Goal: Transaction & Acquisition: Purchase product/service

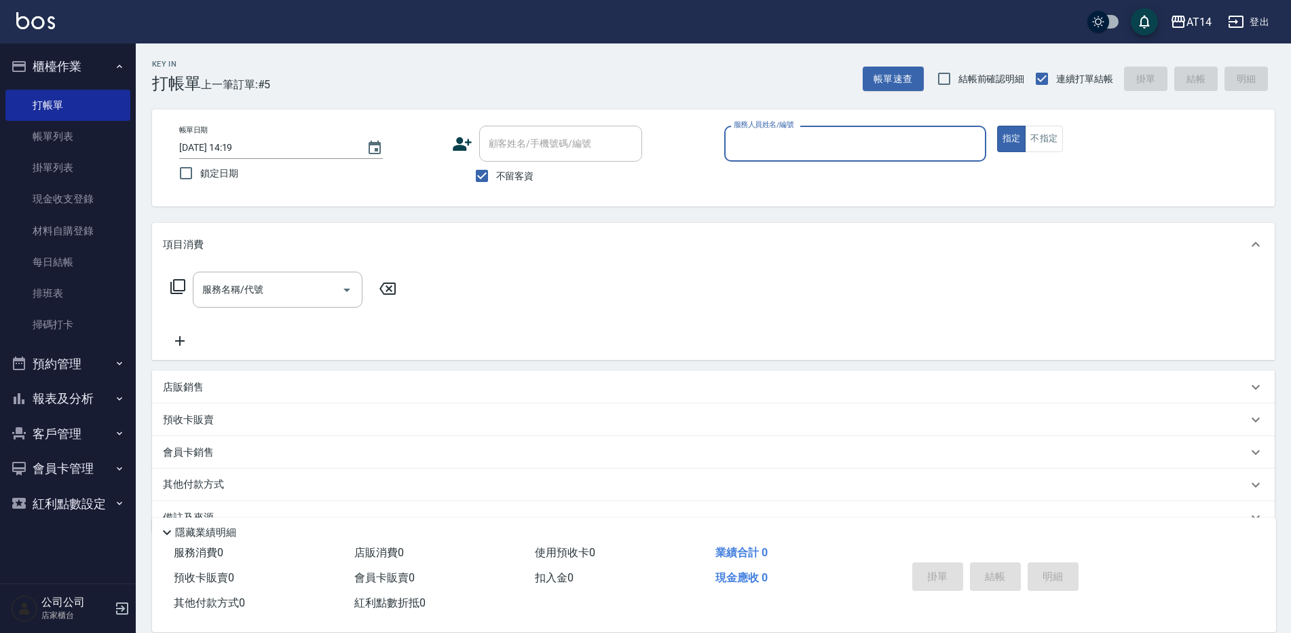
scroll to position [31, 0]
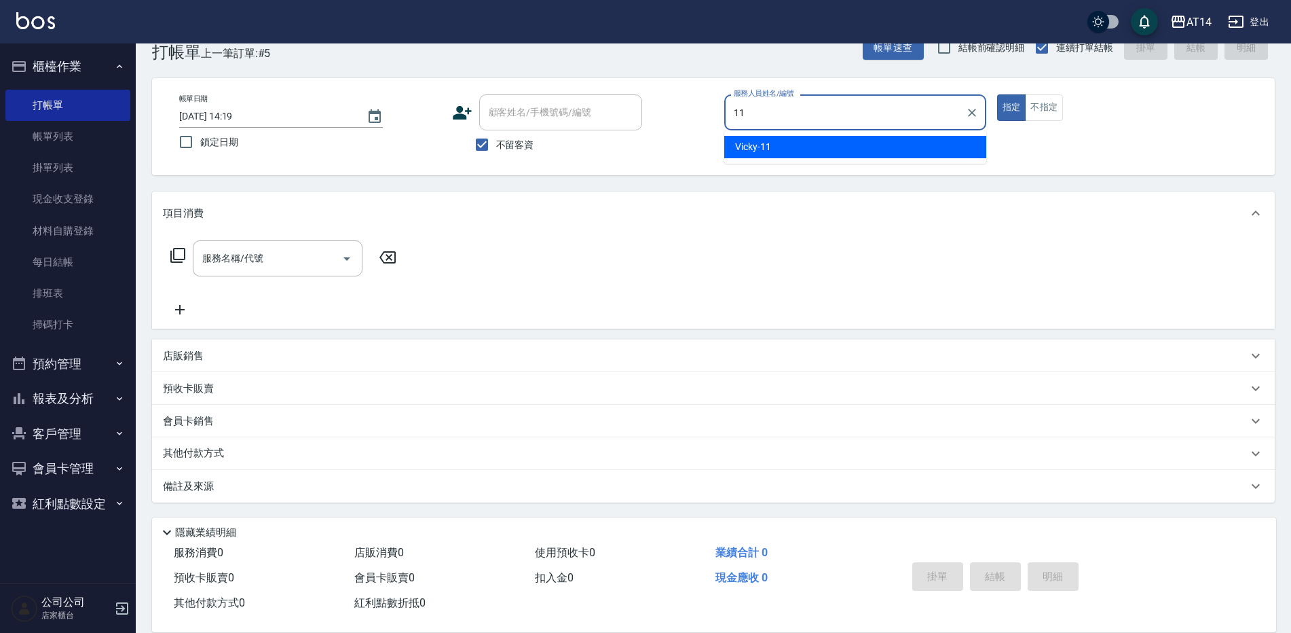
type input "Vicky-11"
type button "true"
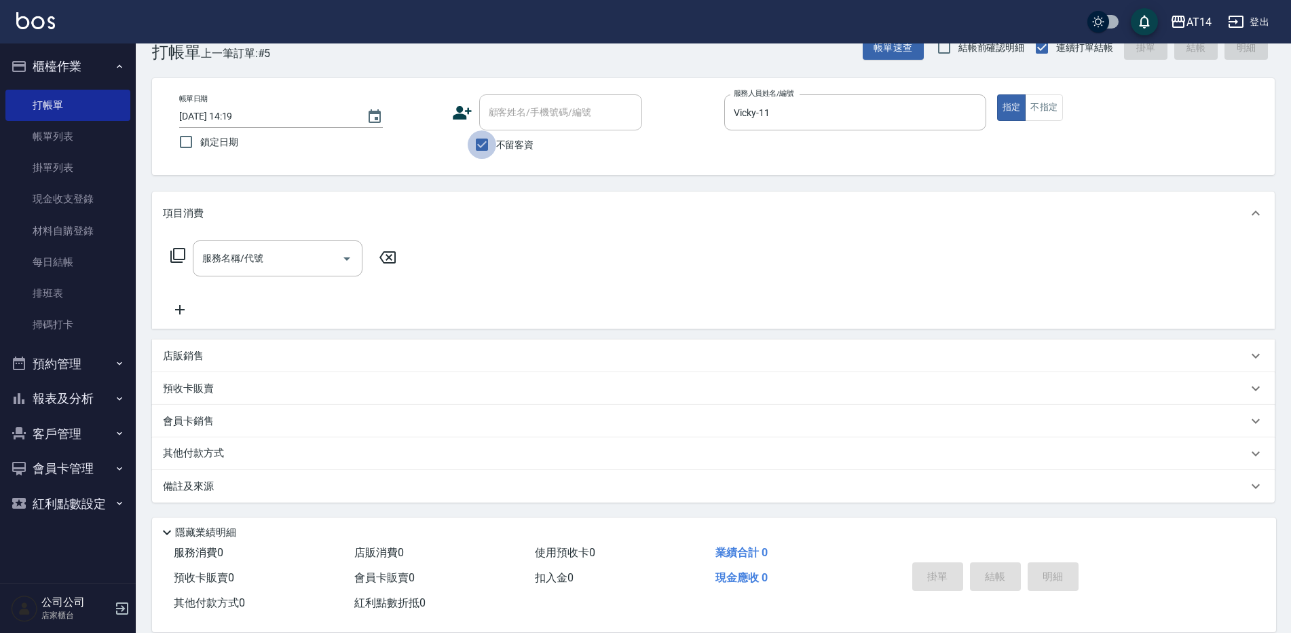
click at [476, 150] on input "不留客資" at bounding box center [482, 144] width 29 height 29
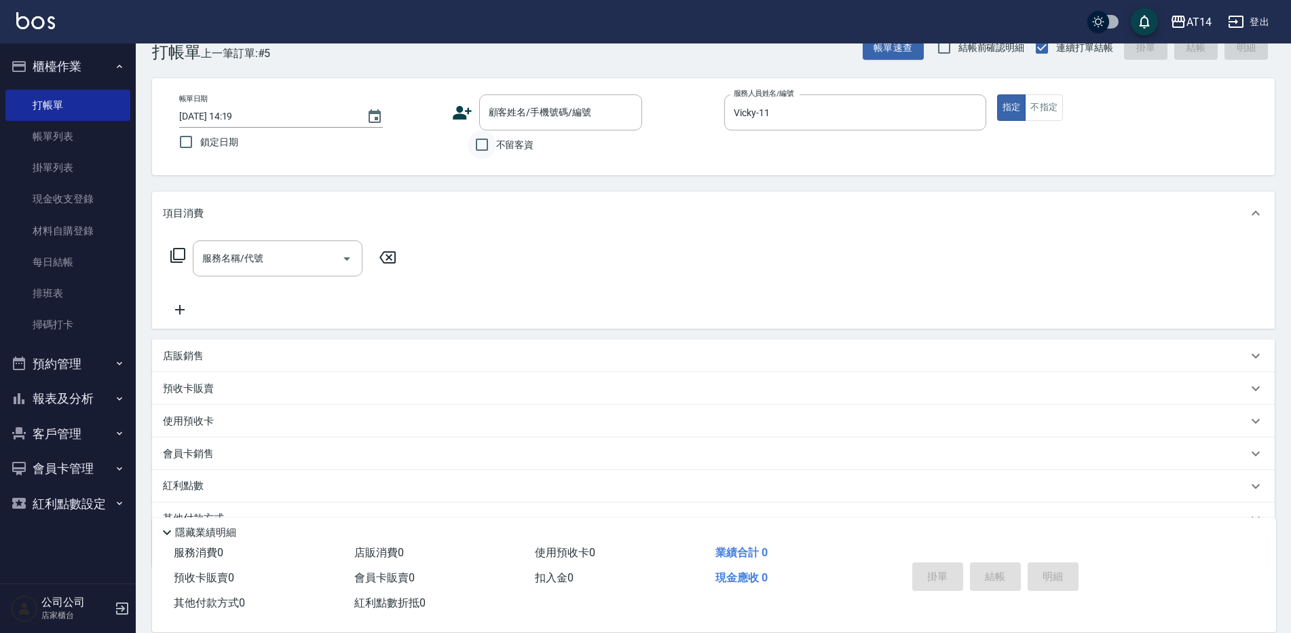
click at [479, 145] on input "不留客資" at bounding box center [482, 144] width 29 height 29
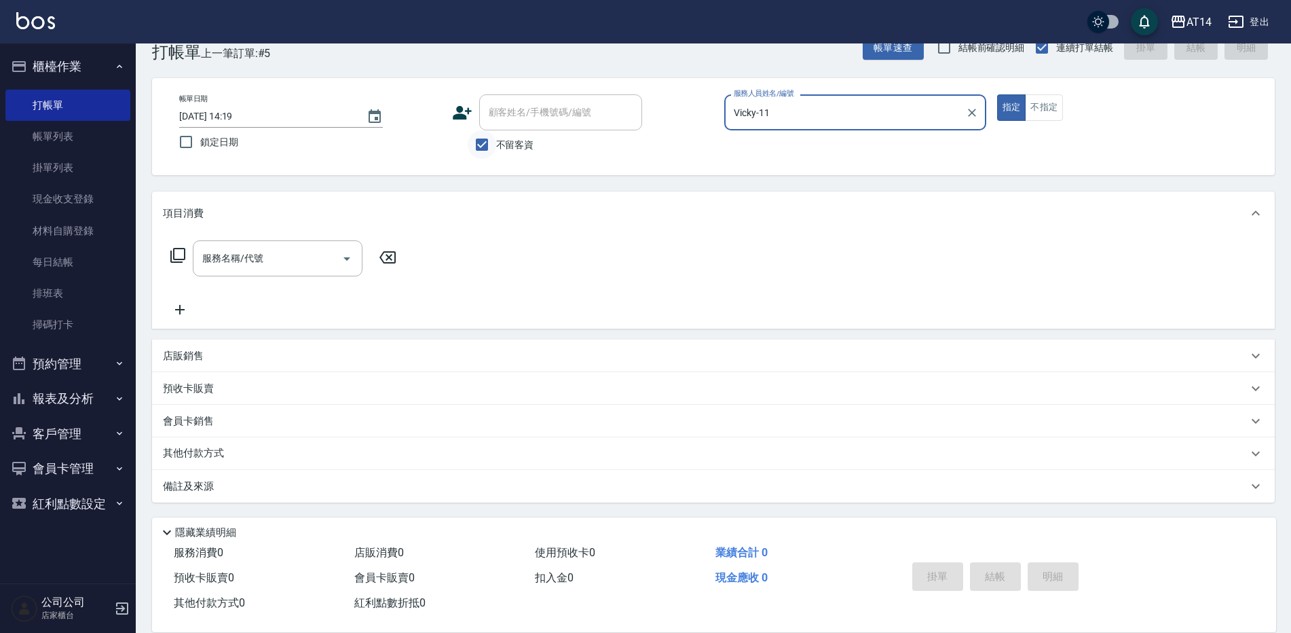
click at [485, 145] on input "不留客資" at bounding box center [482, 144] width 29 height 29
checkbox input "false"
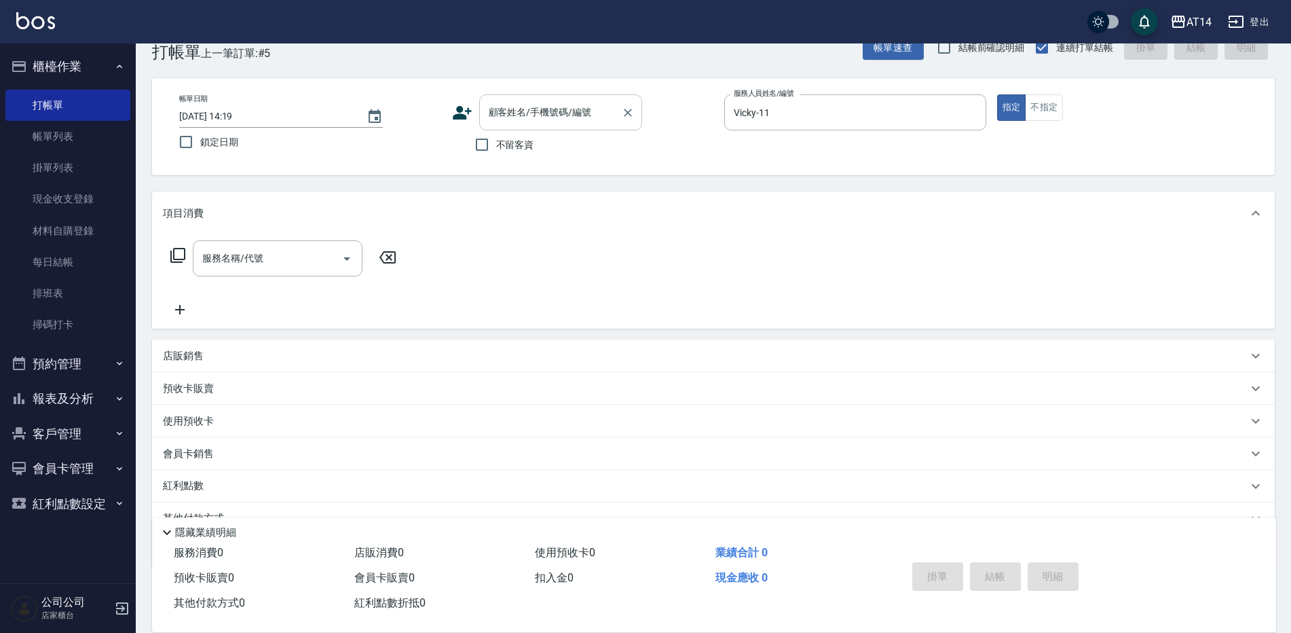
click at [499, 129] on div "顧客姓名/手機號碼/編號" at bounding box center [560, 112] width 163 height 36
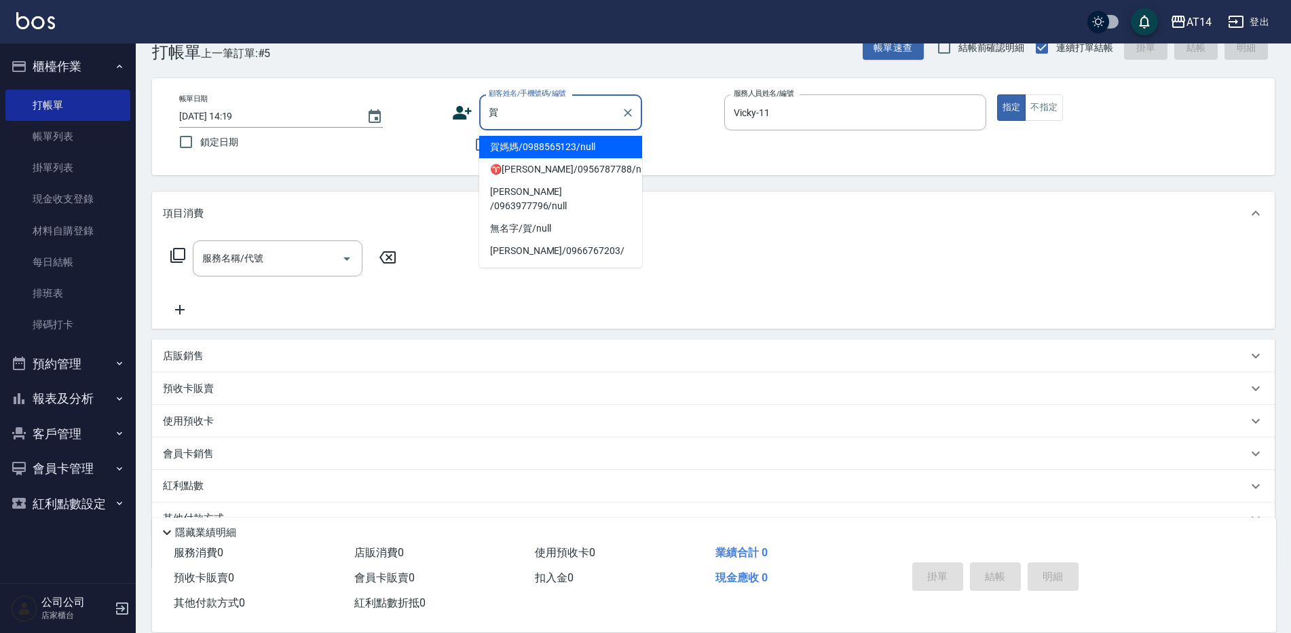
click at [512, 141] on li "賀媽媽/0988565123/null" at bounding box center [560, 147] width 163 height 22
type input "賀媽媽/0988565123/null"
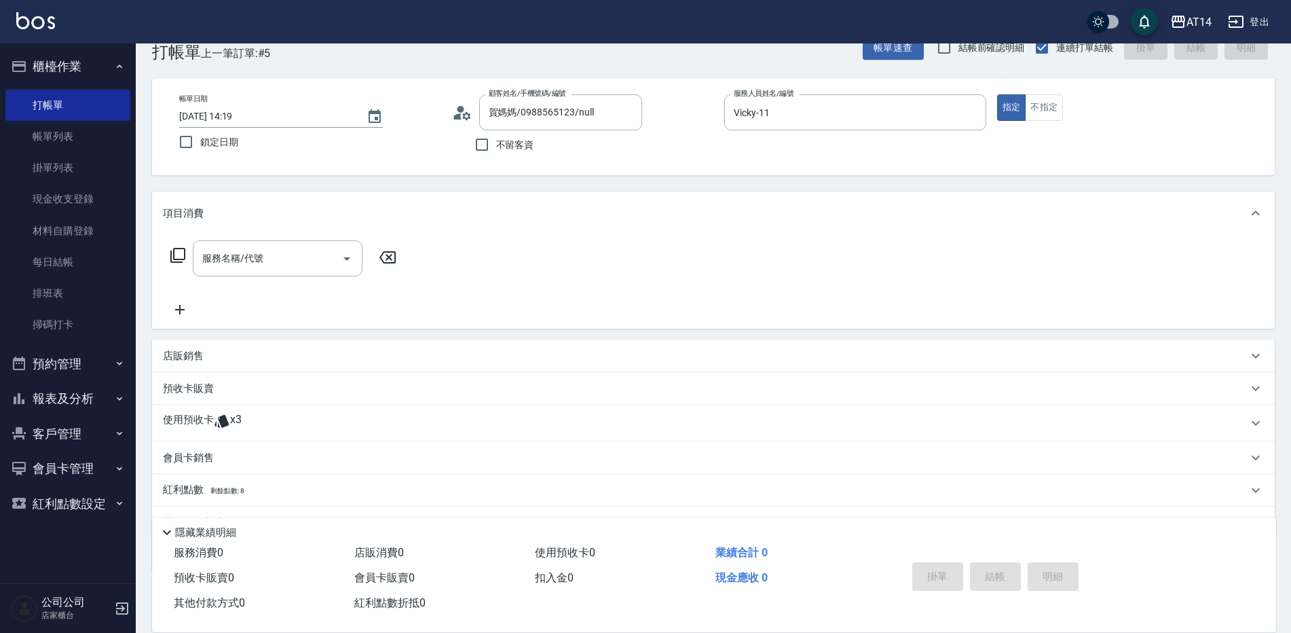
click at [300, 424] on div "使用預收卡 x3" at bounding box center [705, 423] width 1085 height 20
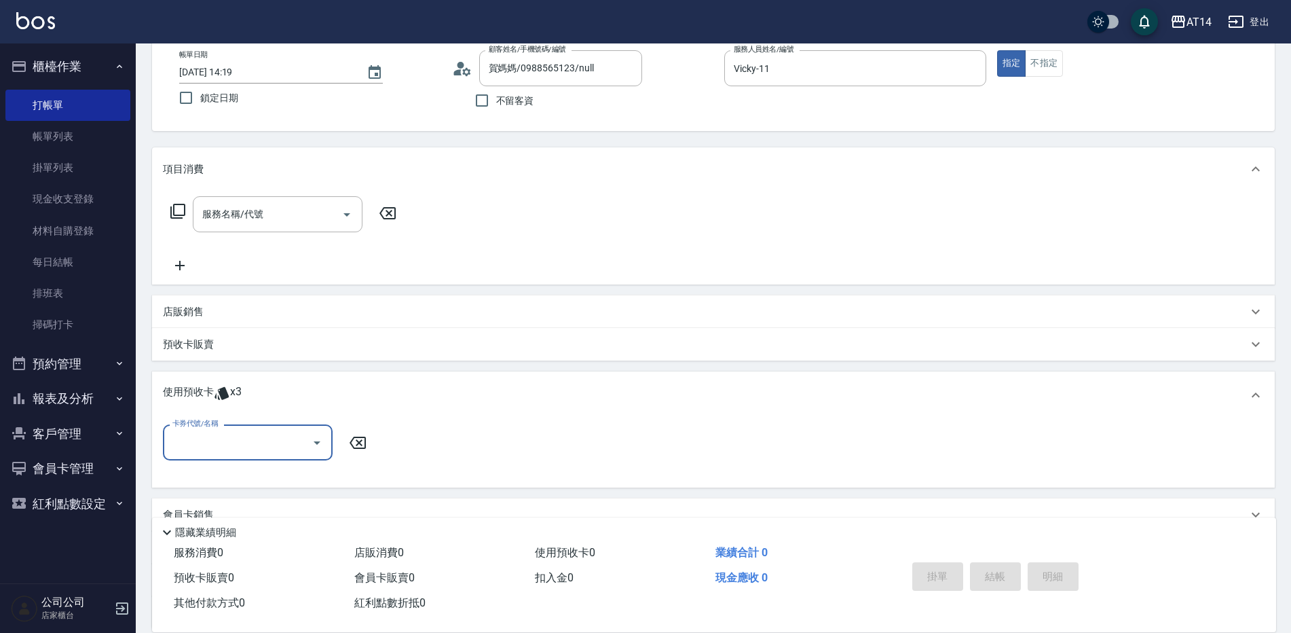
scroll to position [99, 0]
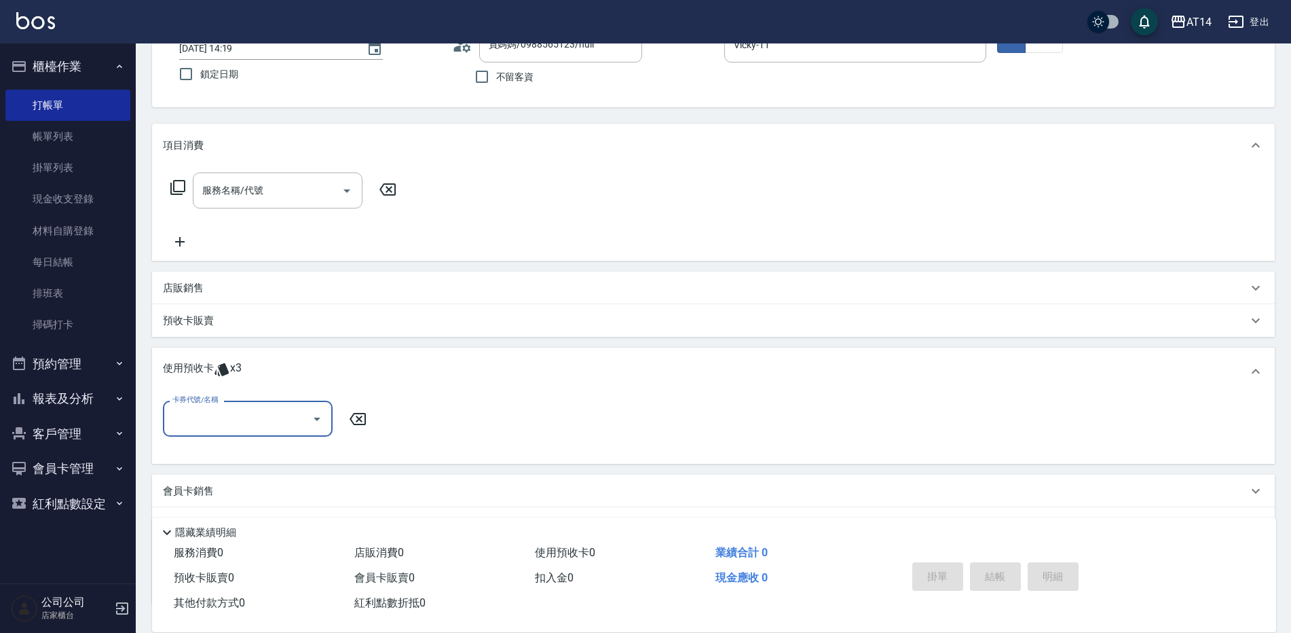
click at [307, 430] on div at bounding box center [316, 418] width 20 height 36
click at [318, 424] on icon "Open" at bounding box center [317, 419] width 16 height 16
click at [320, 419] on icon "Close" at bounding box center [317, 419] width 16 height 16
click at [307, 421] on button "Open" at bounding box center [317, 419] width 22 height 22
click at [316, 454] on div "洗髮卡 剩餘2張" at bounding box center [248, 453] width 170 height 22
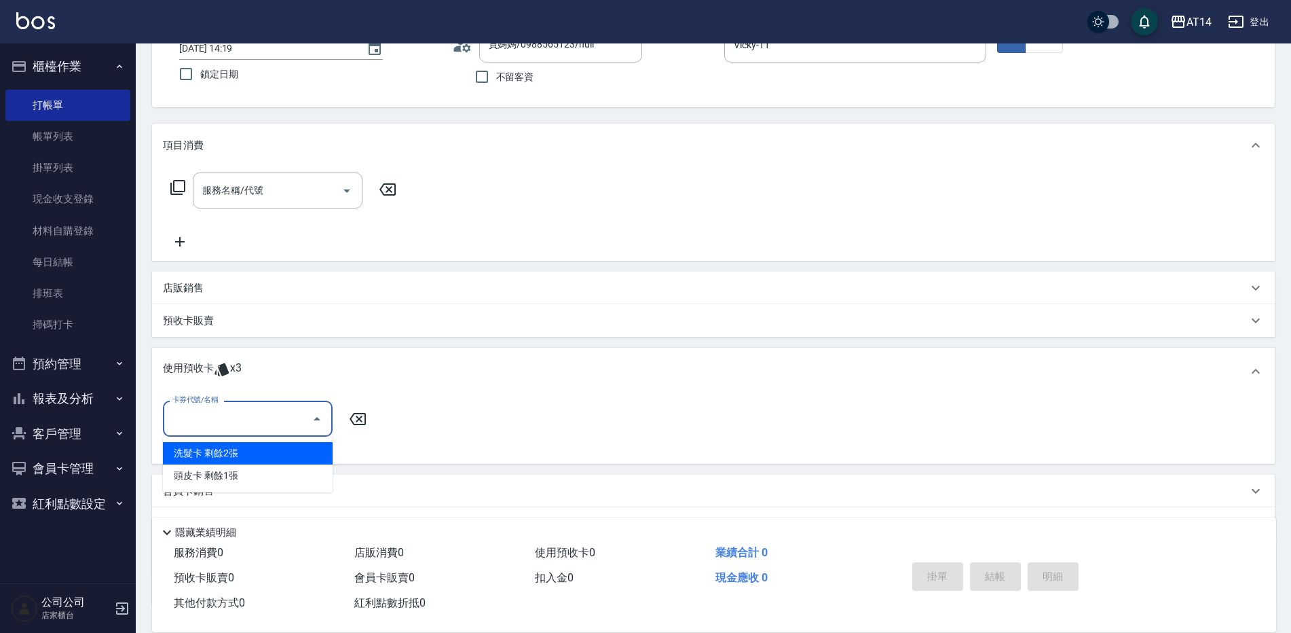
type input "洗髮卡"
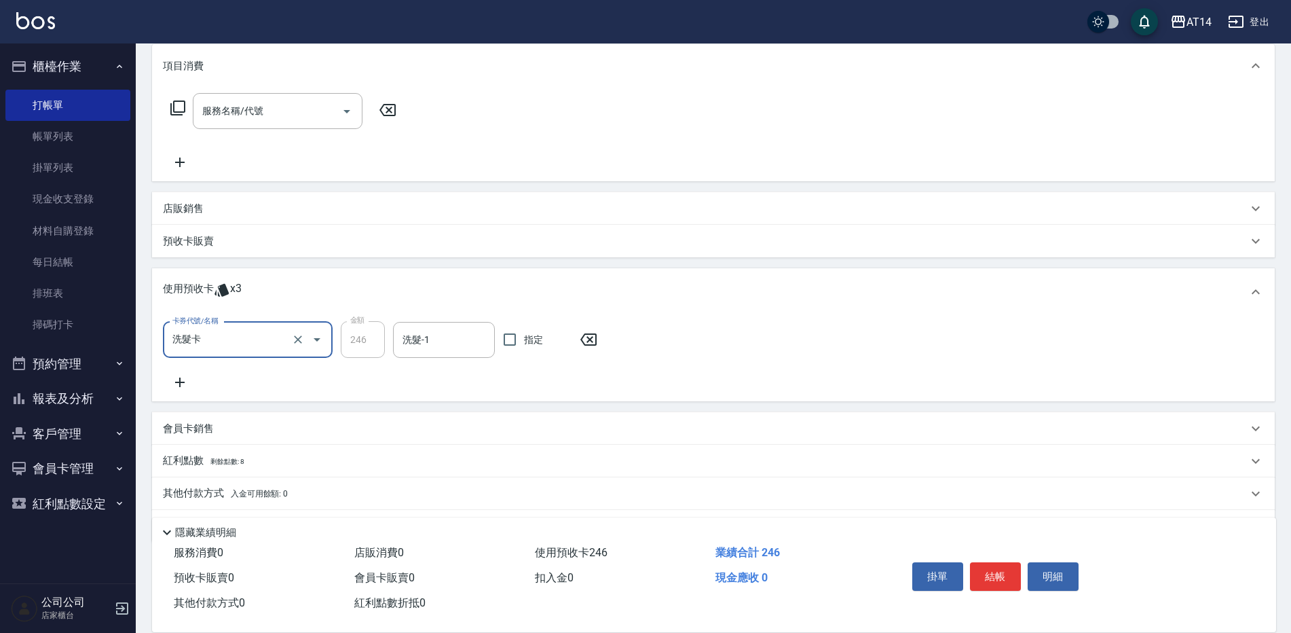
scroll to position [204, 0]
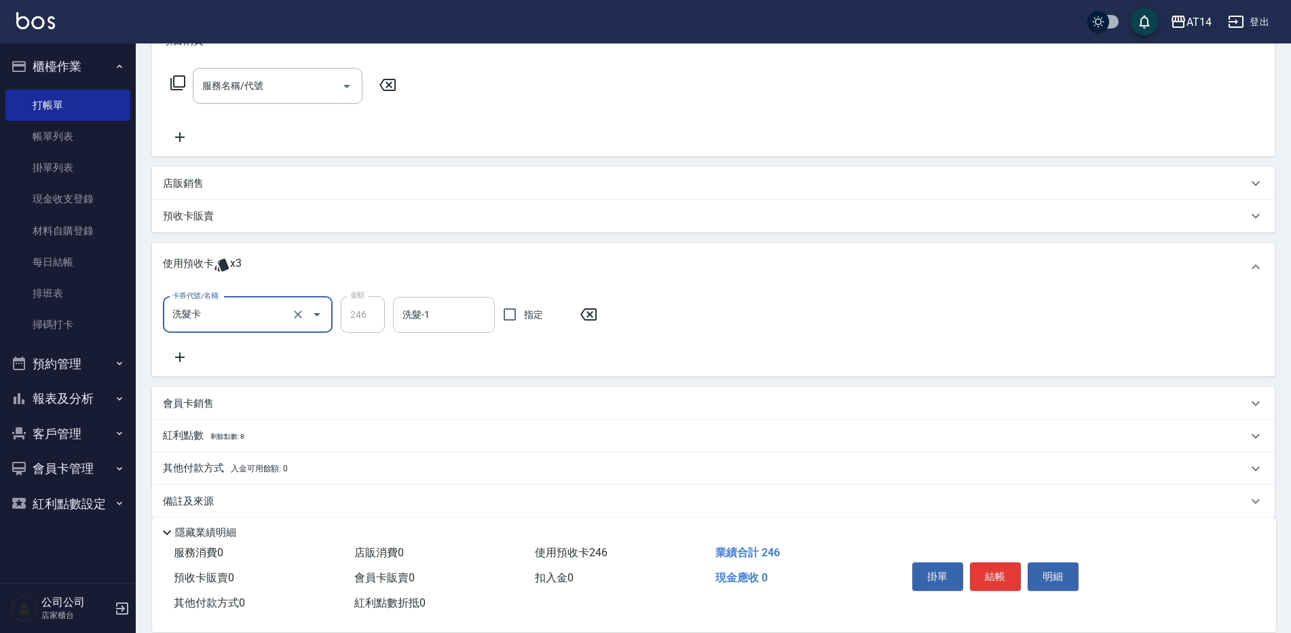
click at [453, 324] on input "洗髮-1" at bounding box center [444, 315] width 90 height 24
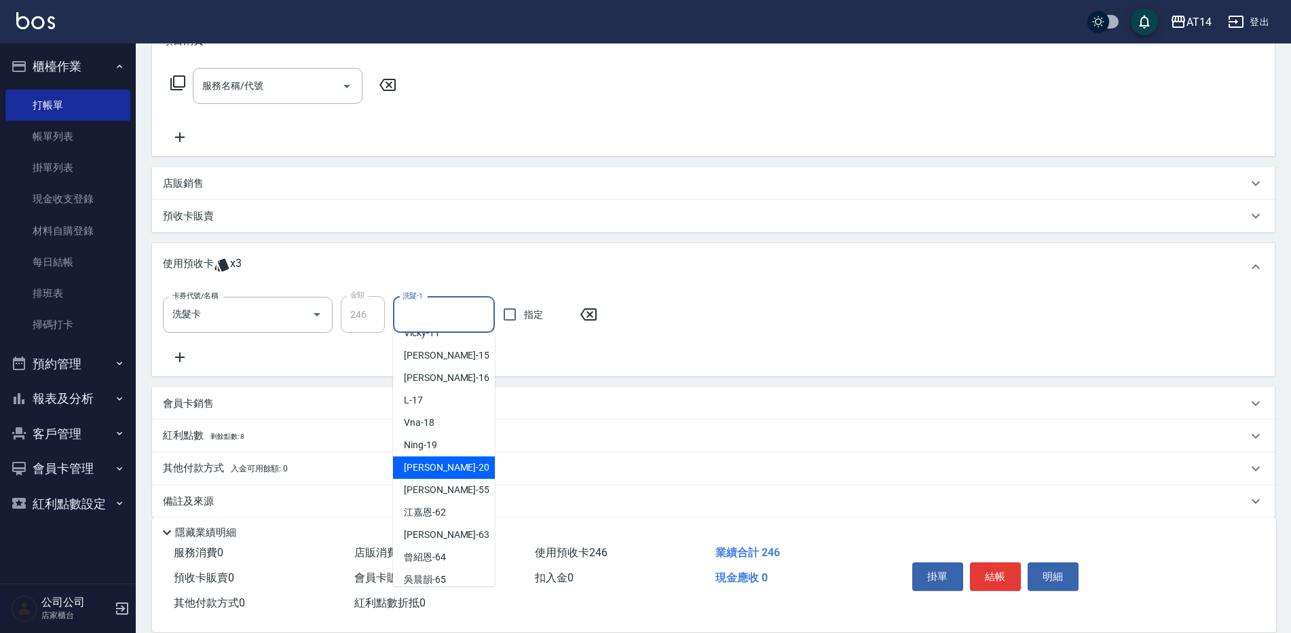
scroll to position [206, 0]
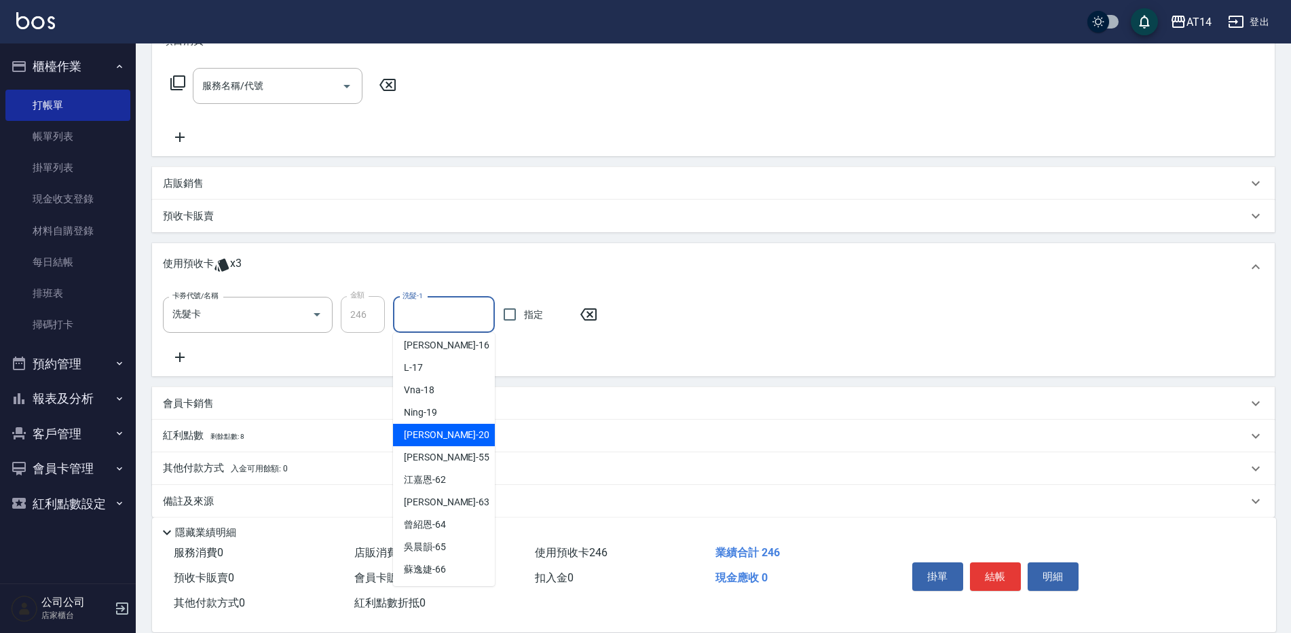
click at [434, 434] on div "[PERSON_NAME] -20" at bounding box center [444, 435] width 102 height 22
type input "[PERSON_NAME]-20"
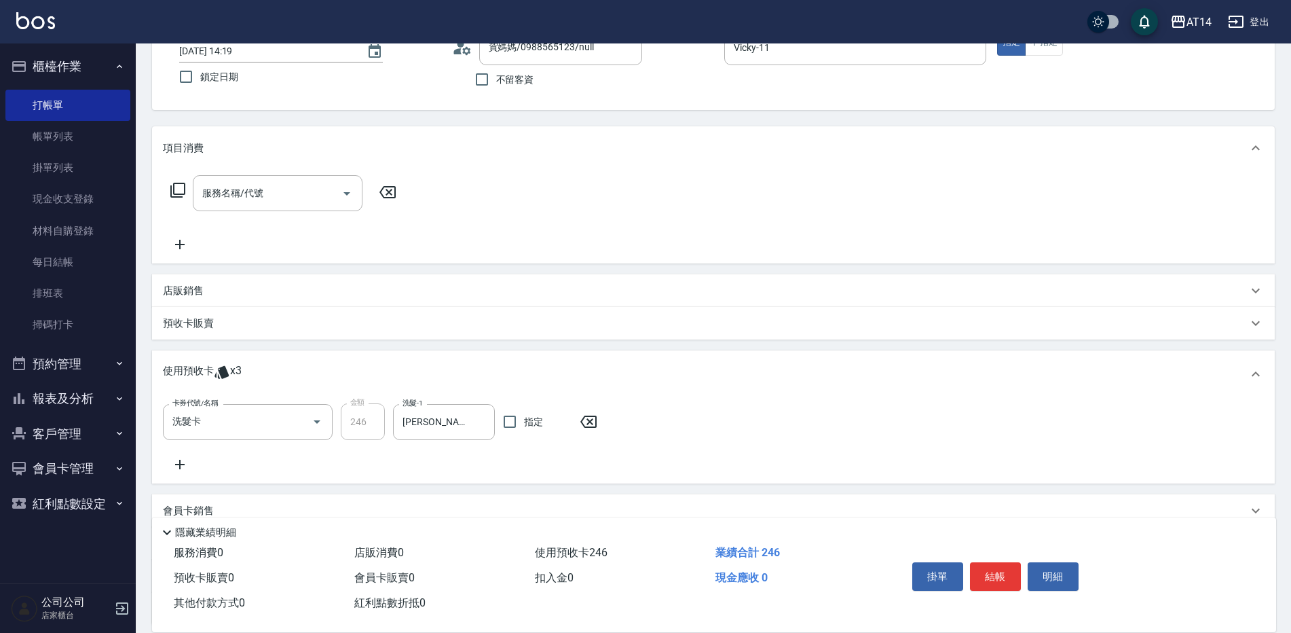
scroll to position [0, 0]
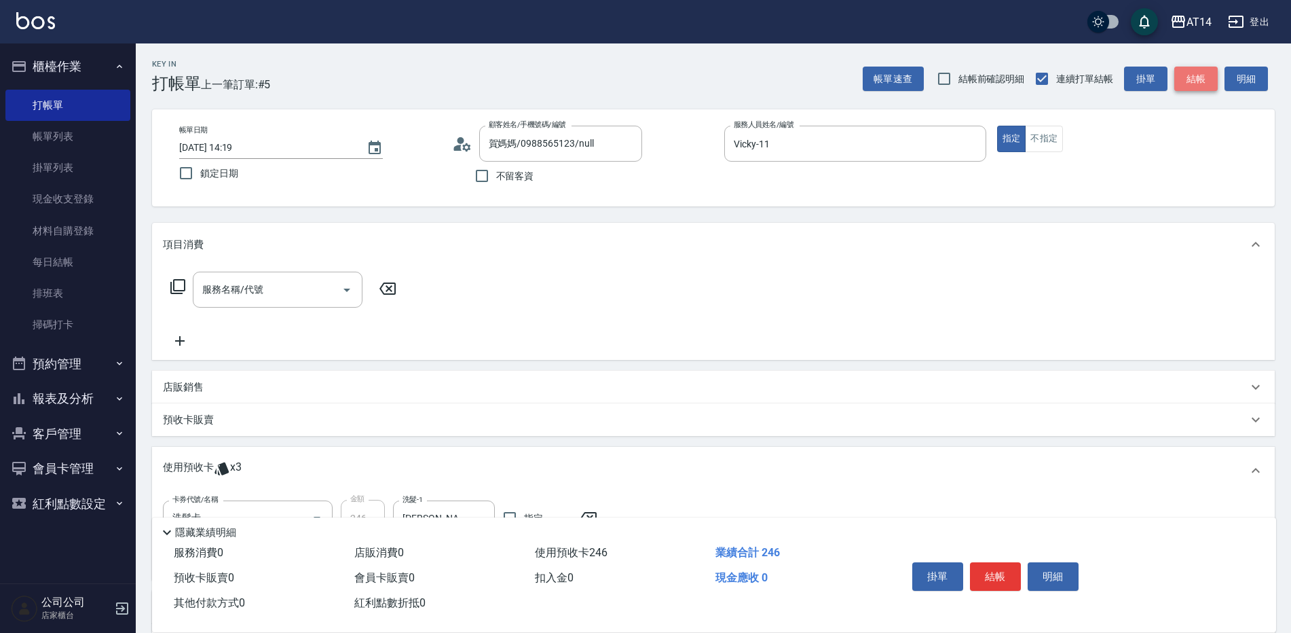
click at [1200, 84] on button "結帳" at bounding box center [1195, 79] width 43 height 25
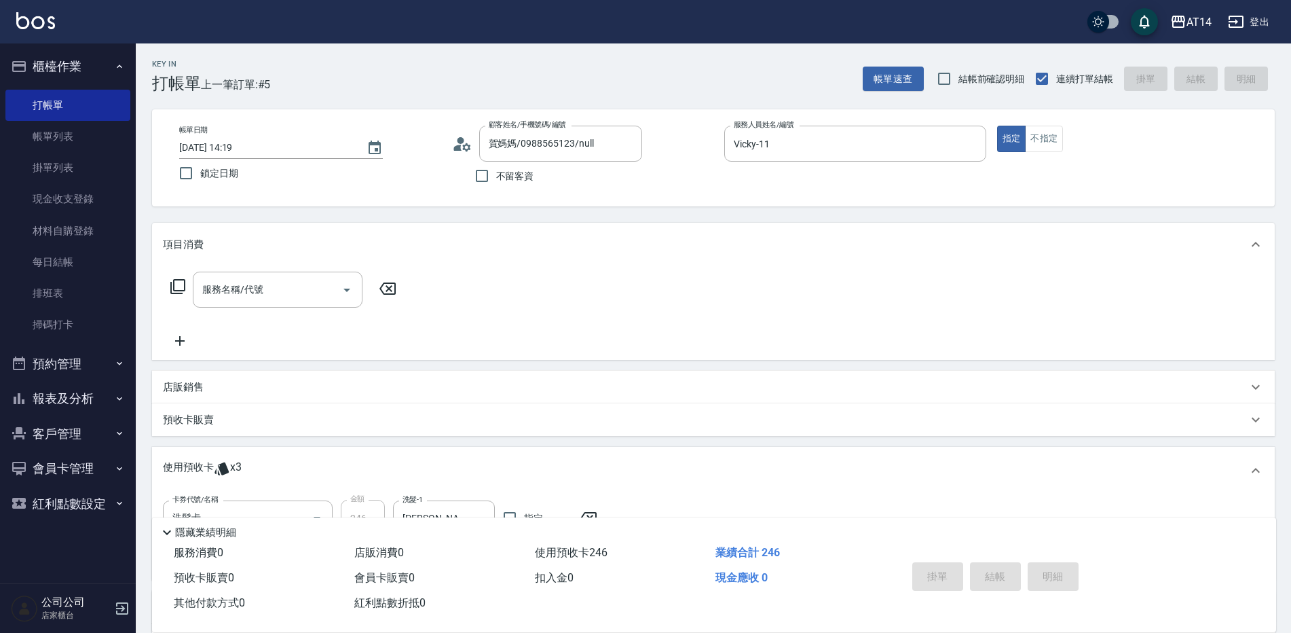
type input "[DATE] 15:10"
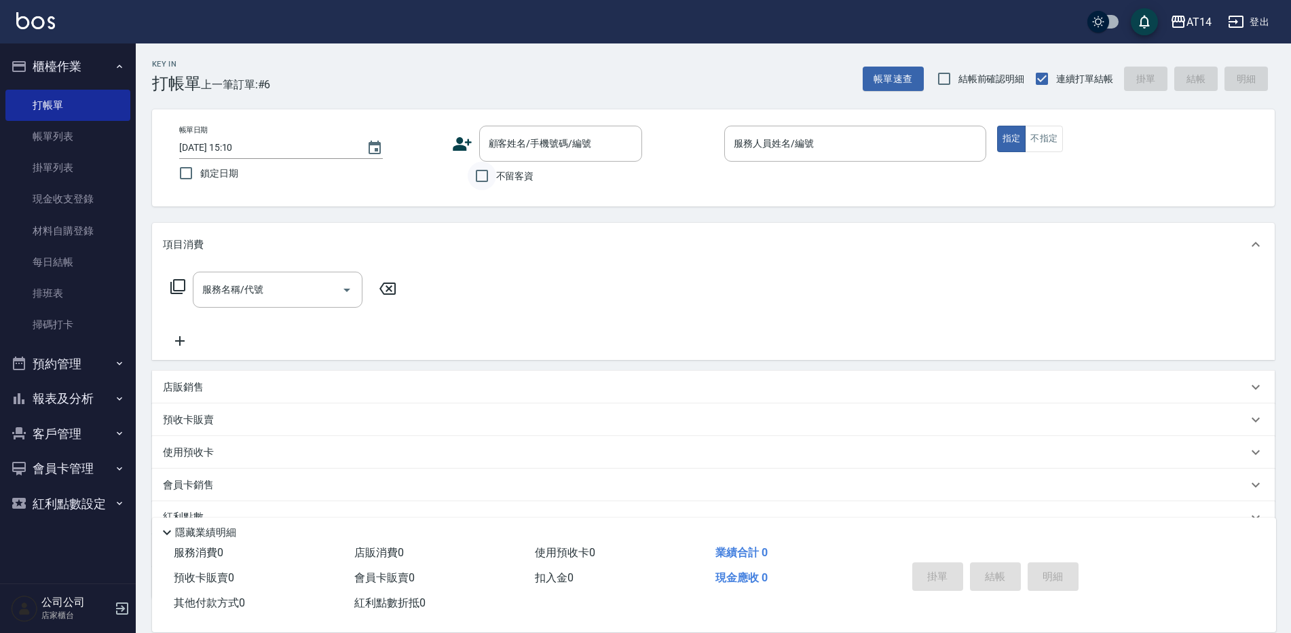
drag, startPoint x: 1237, startPoint y: 162, endPoint x: 491, endPoint y: 174, distance: 746.1
click at [491, 174] on input "不留客資" at bounding box center [482, 176] width 29 height 29
checkbox input "true"
click at [806, 156] on div "服務人員姓名/編號" at bounding box center [855, 144] width 262 height 36
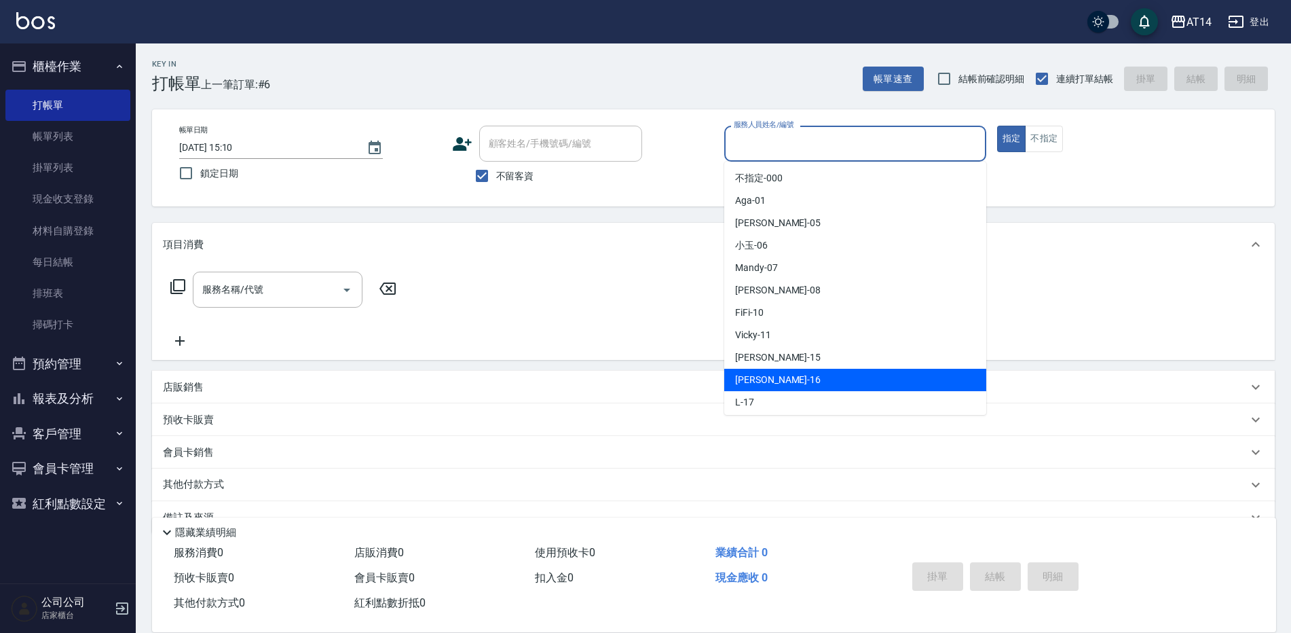
click at [789, 373] on div "[PERSON_NAME] -16" at bounding box center [855, 380] width 262 height 22
type input "[PERSON_NAME]-16"
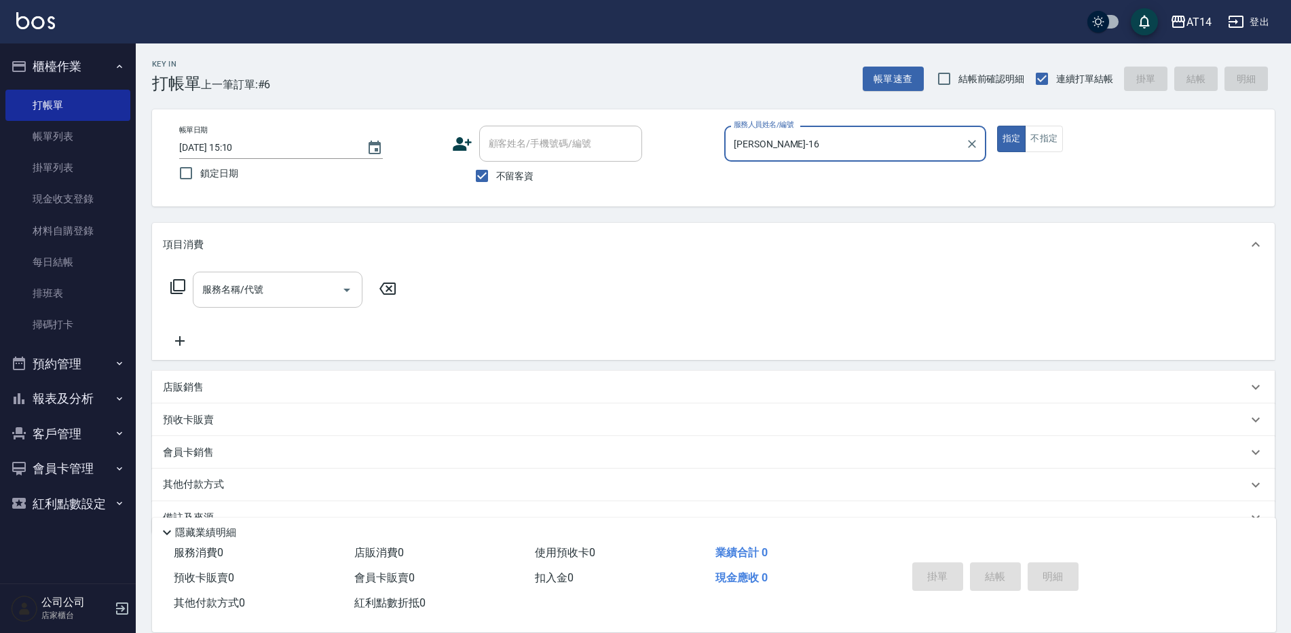
click at [293, 291] on input "服務名稱/代號" at bounding box center [267, 290] width 137 height 24
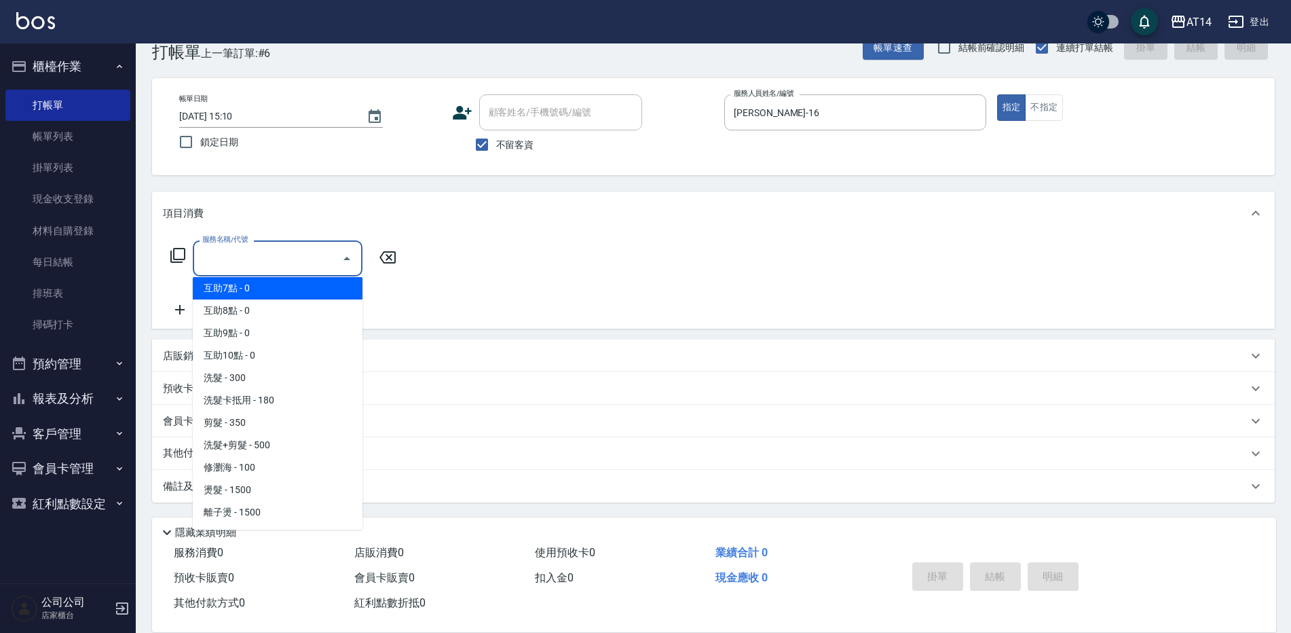
scroll to position [272, 0]
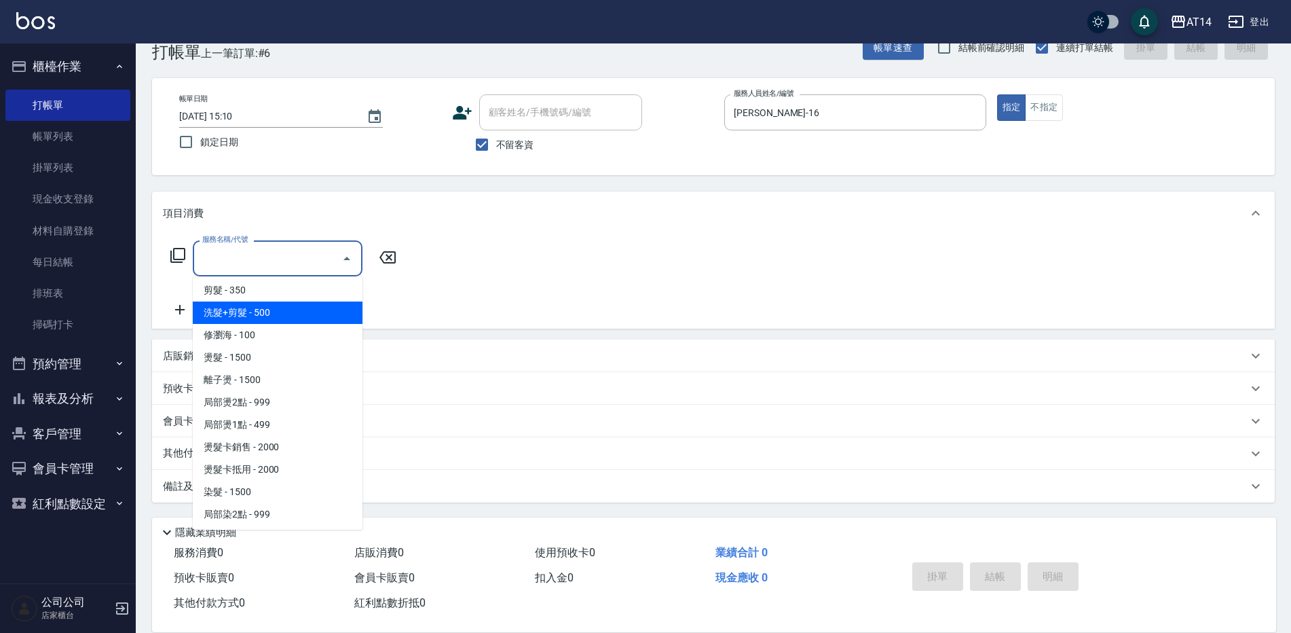
click at [278, 322] on span "洗髮+剪髮 - 500" at bounding box center [278, 312] width 170 height 22
type input "洗髮+剪髮(022)"
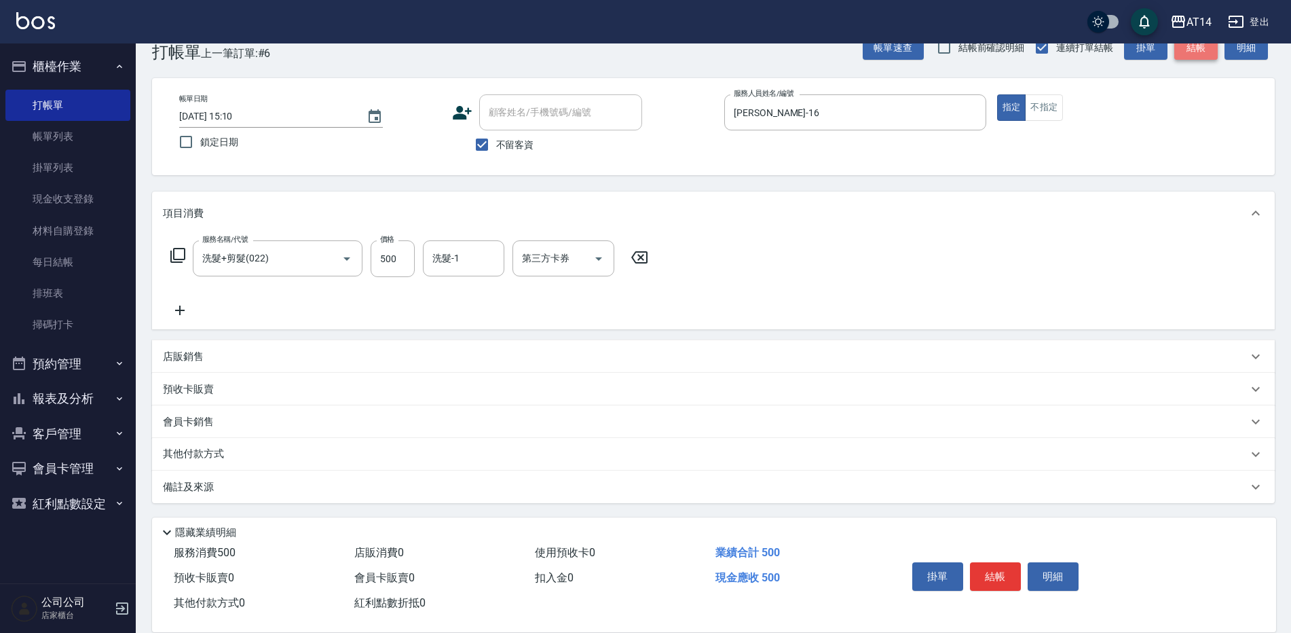
click at [1195, 50] on button "結帳" at bounding box center [1195, 47] width 43 height 25
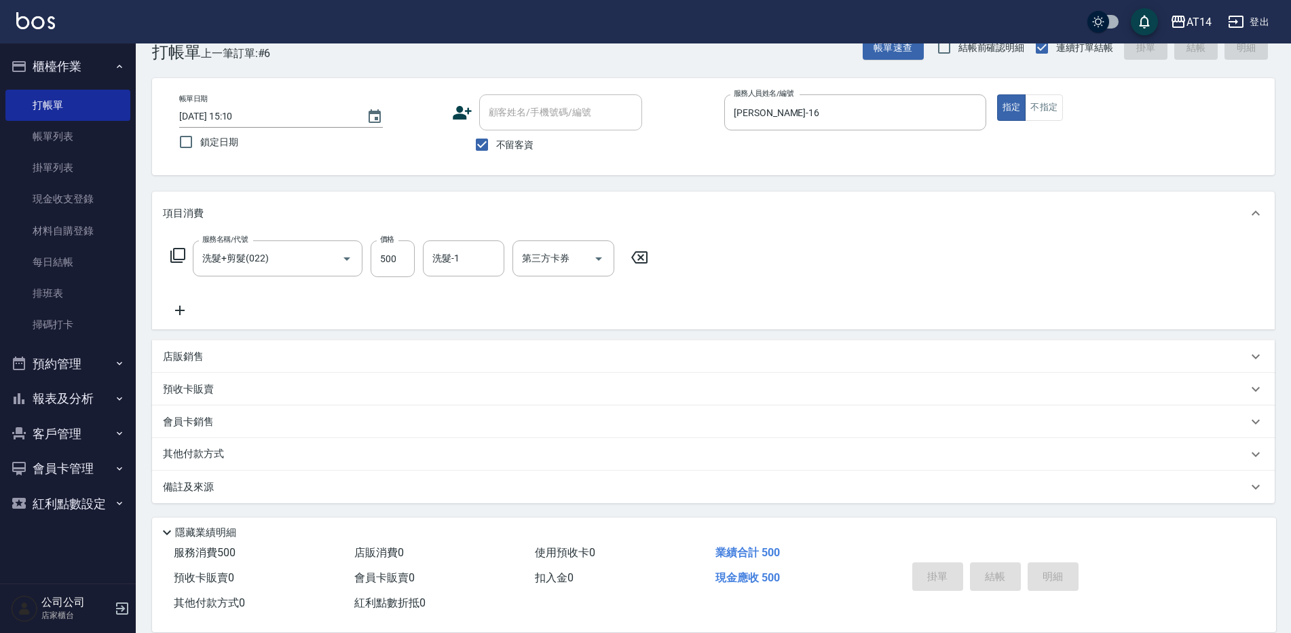
type input "[DATE] 15:15"
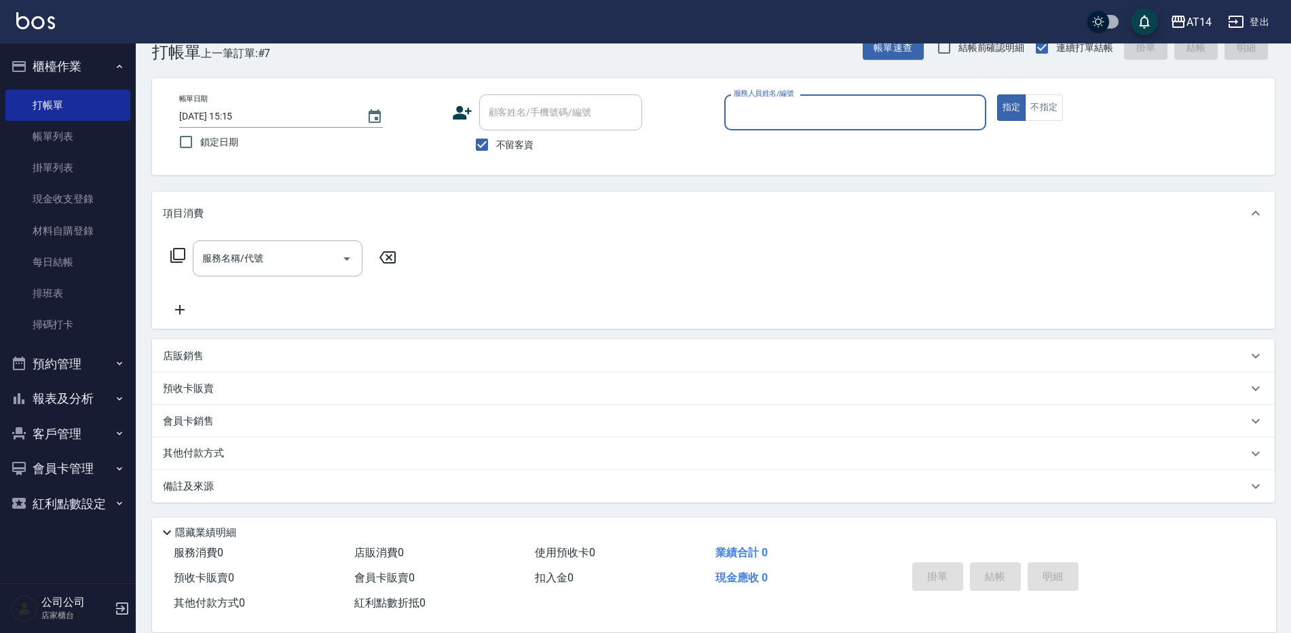
click at [729, 110] on div "服務人員姓名/編號" at bounding box center [855, 112] width 262 height 36
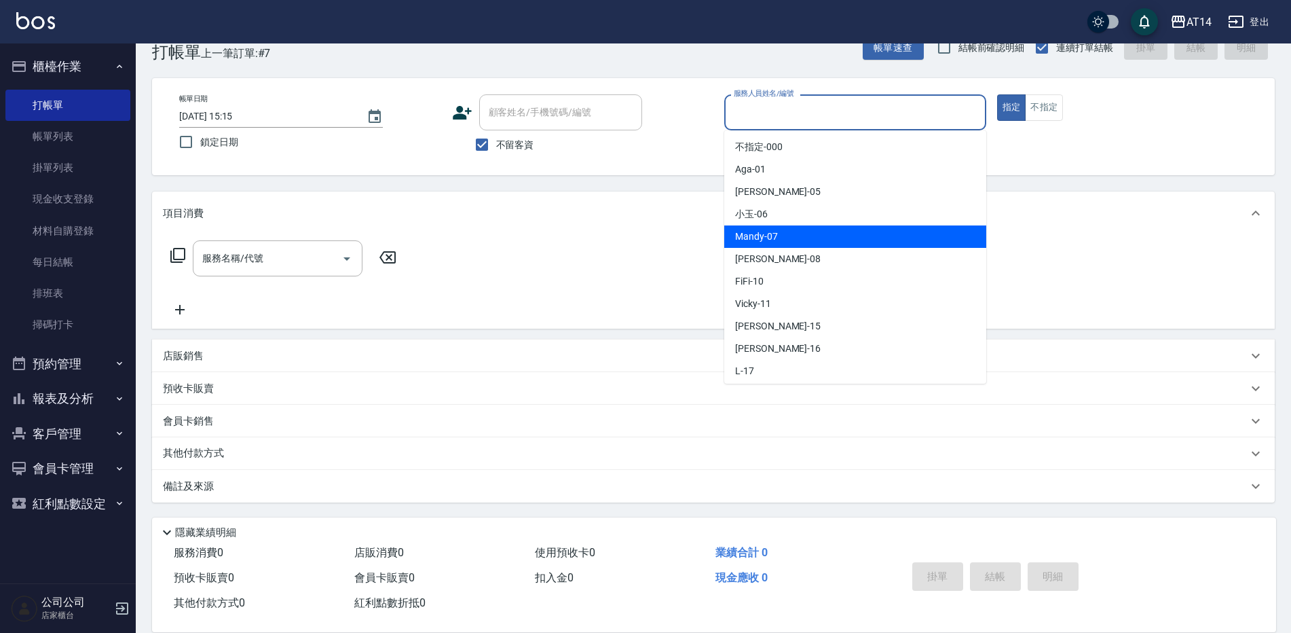
click at [741, 240] on span "Mandy -07" at bounding box center [756, 236] width 43 height 14
type input "Mandy-07"
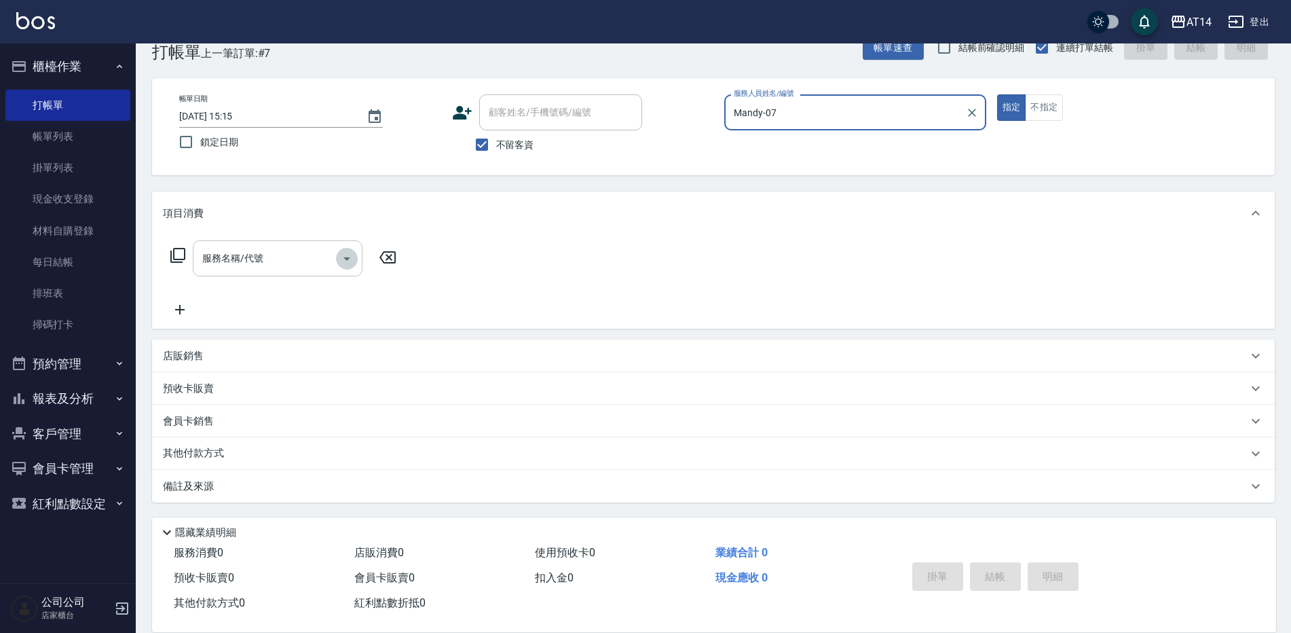
click at [354, 261] on icon "Open" at bounding box center [347, 258] width 16 height 16
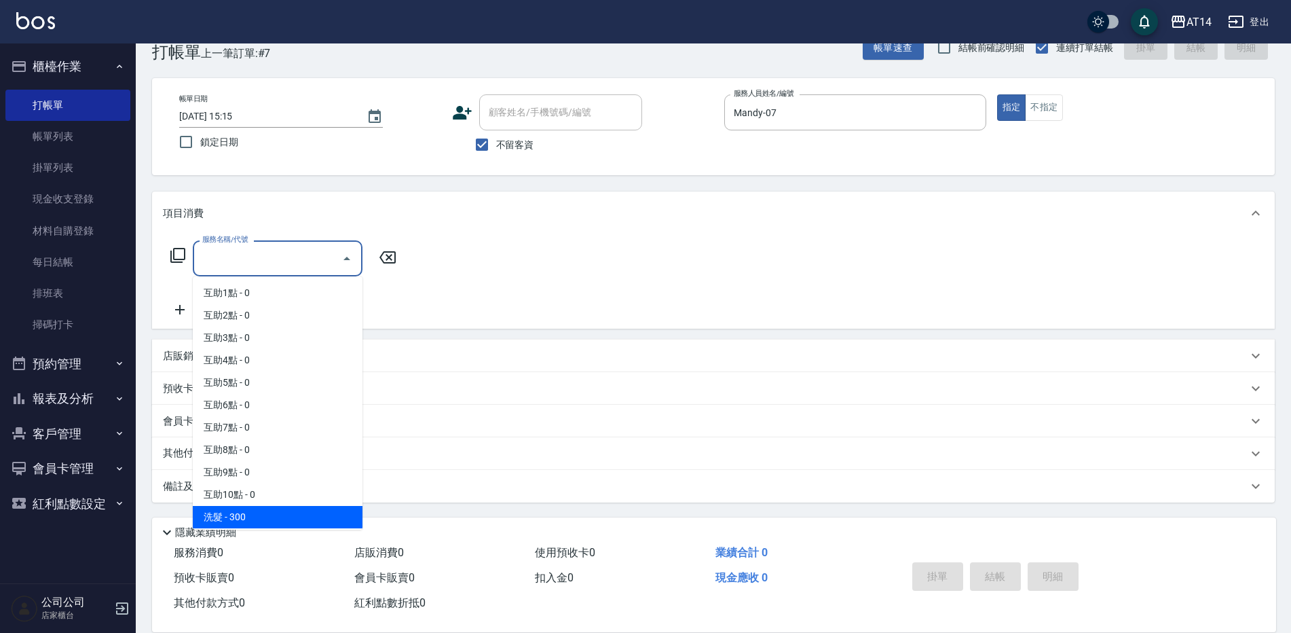
click at [313, 510] on span "洗髮 - 300" at bounding box center [278, 517] width 170 height 22
type input "洗髮(011)"
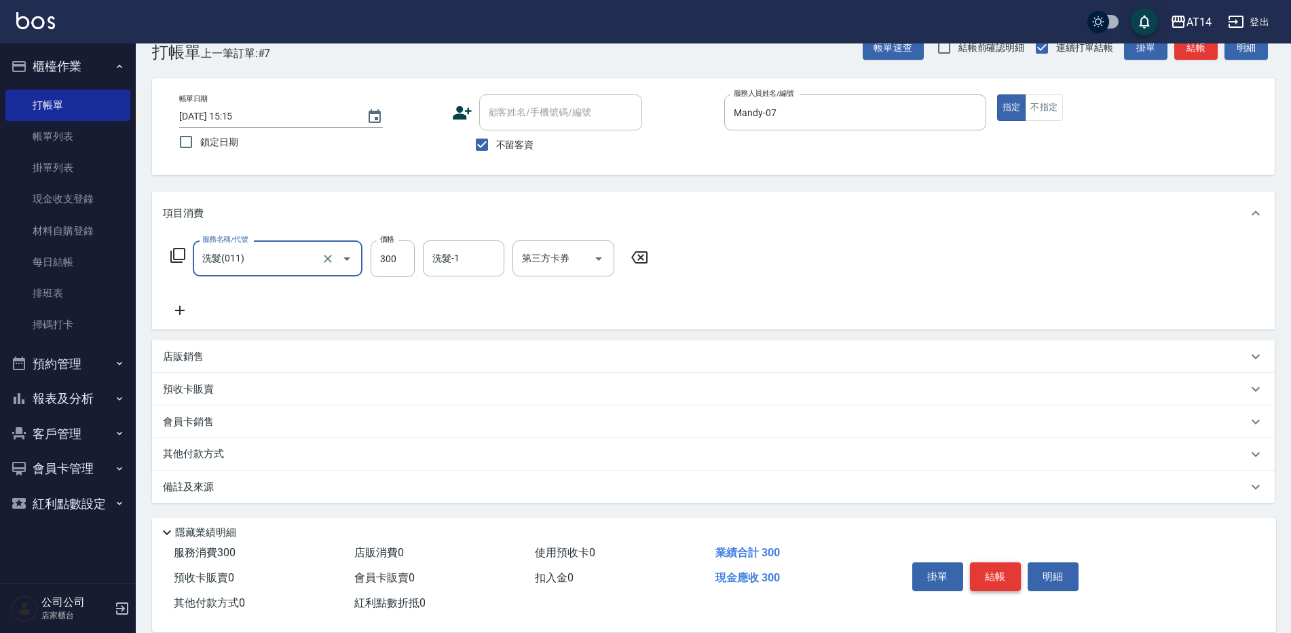
click at [987, 562] on button "結帳" at bounding box center [995, 576] width 51 height 29
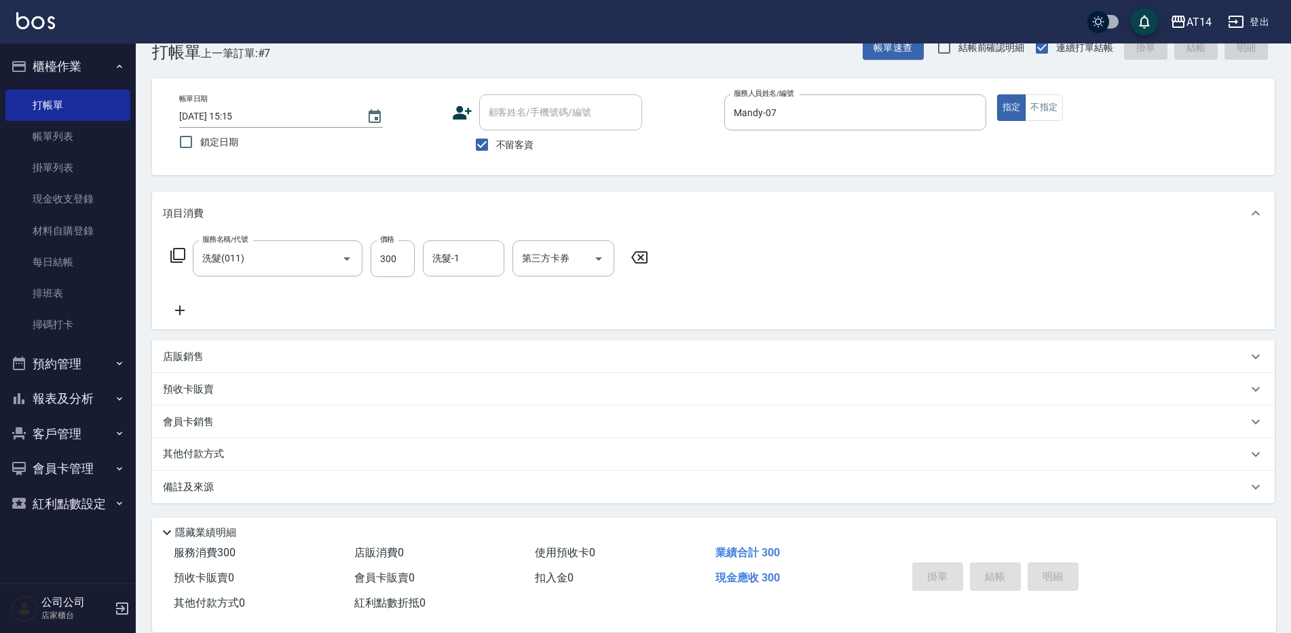
type input "[DATE] 15:16"
